Goal: Obtain resource: Download file/media

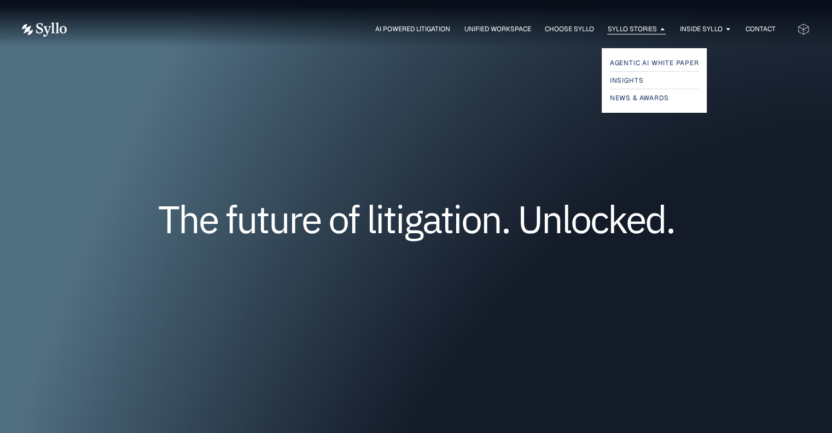
click at [653, 28] on span "Syllo Stories" at bounding box center [631, 29] width 49 height 10
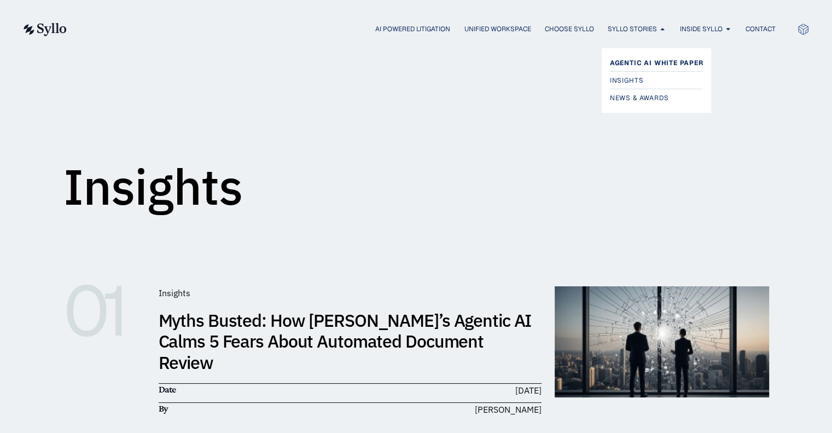
click at [652, 59] on span "Agentic AI White Paper" at bounding box center [657, 62] width 94 height 13
